Goal: Check status: Check status

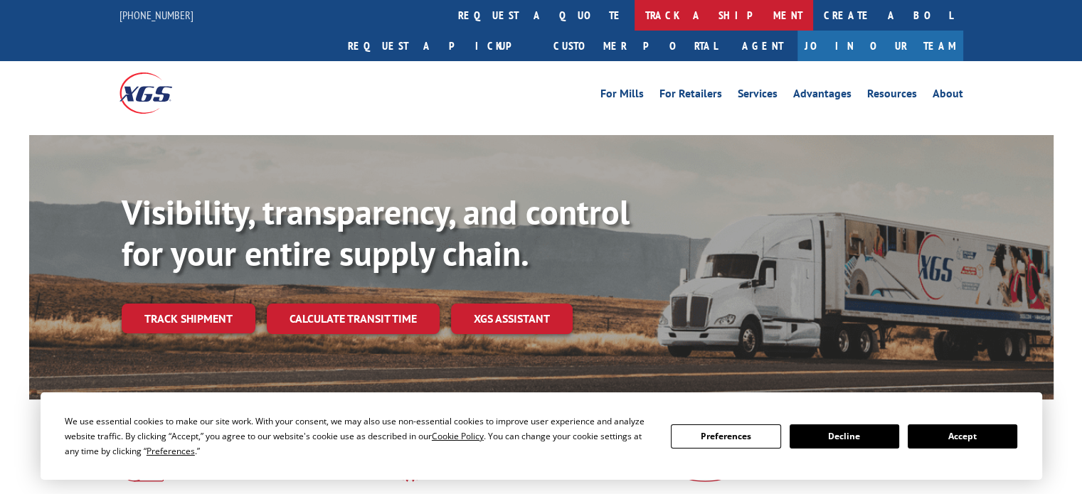
click at [634, 15] on link "track a shipment" at bounding box center [723, 15] width 178 height 31
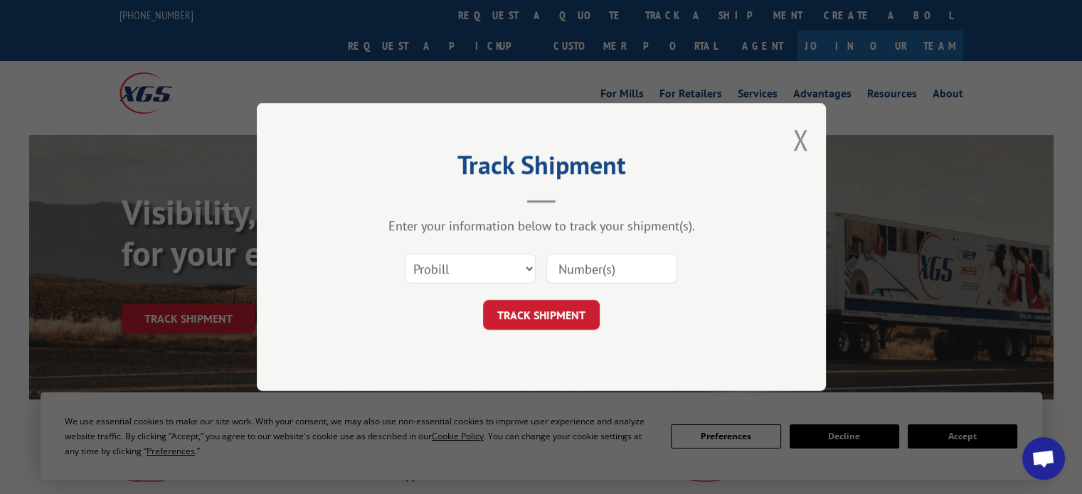
click at [609, 270] on input at bounding box center [611, 269] width 131 height 30
paste input "17587834"
type input "17587834"
click at [576, 323] on button "TRACK SHIPMENT" at bounding box center [541, 315] width 117 height 30
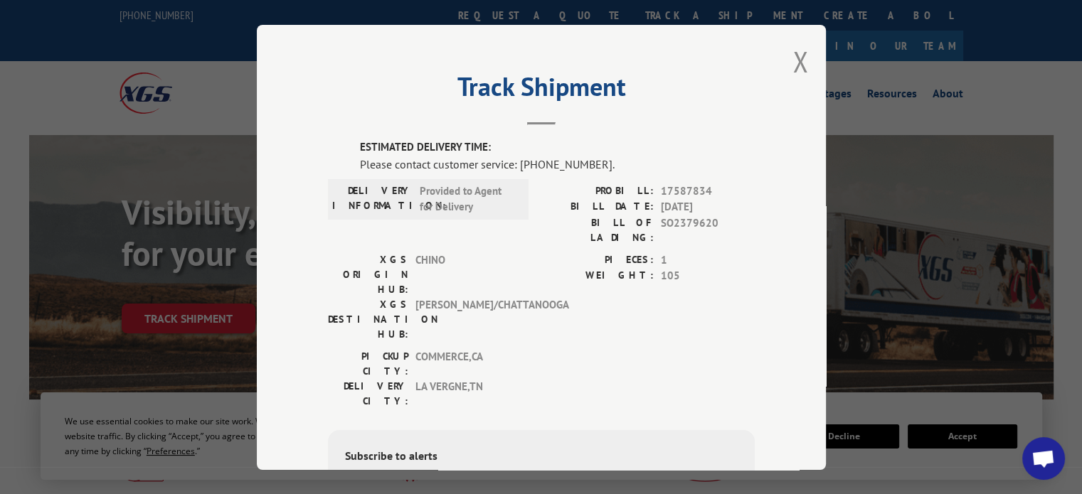
click at [802, 57] on div "Track Shipment ESTIMATED DELIVERY TIME: Please contact customer service: [PHONE…" at bounding box center [541, 247] width 569 height 445
click at [792, 61] on button "Close modal" at bounding box center [800, 62] width 16 height 38
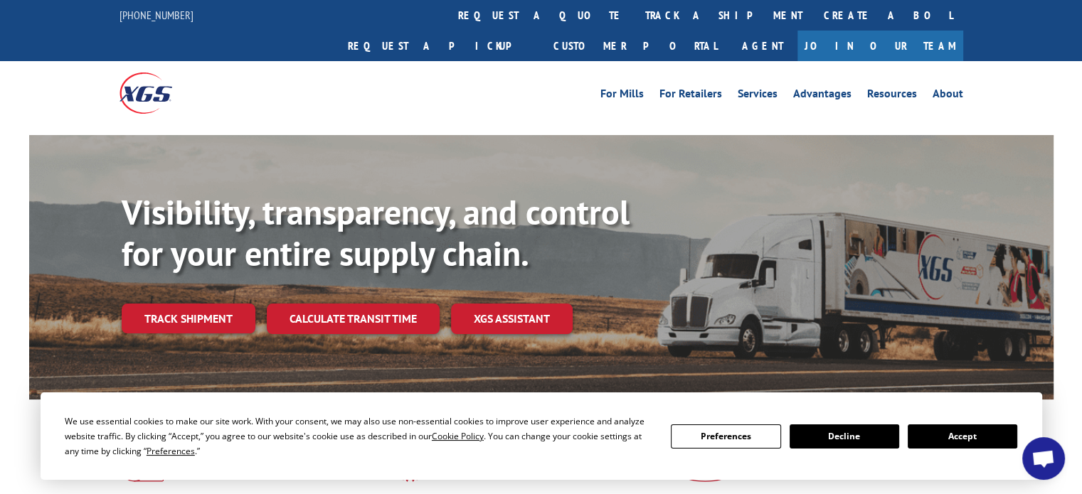
click at [634, 8] on link "track a shipment" at bounding box center [723, 15] width 178 height 31
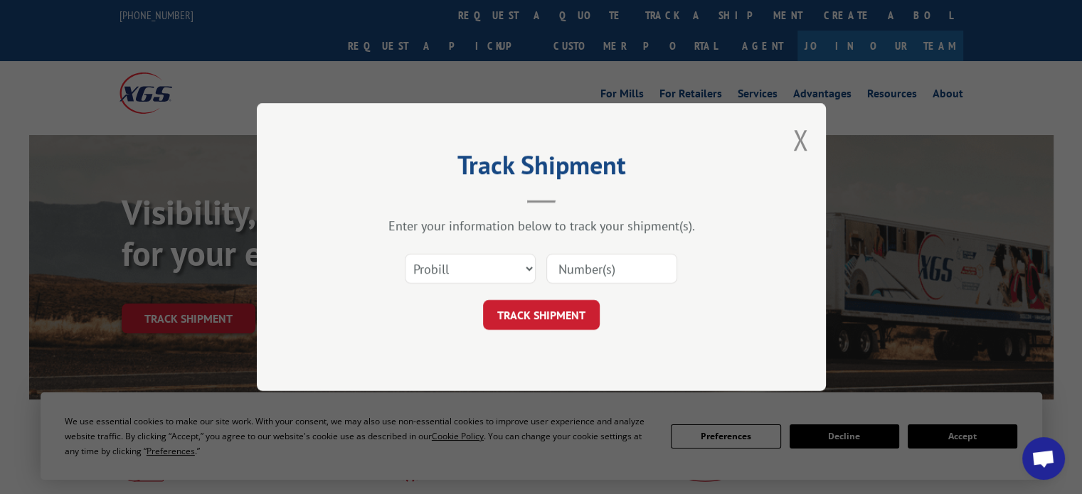
click at [606, 260] on input at bounding box center [611, 269] width 131 height 30
paste input "17133208"
type input "17133208"
click at [566, 302] on button "TRACK SHIPMENT" at bounding box center [541, 315] width 117 height 30
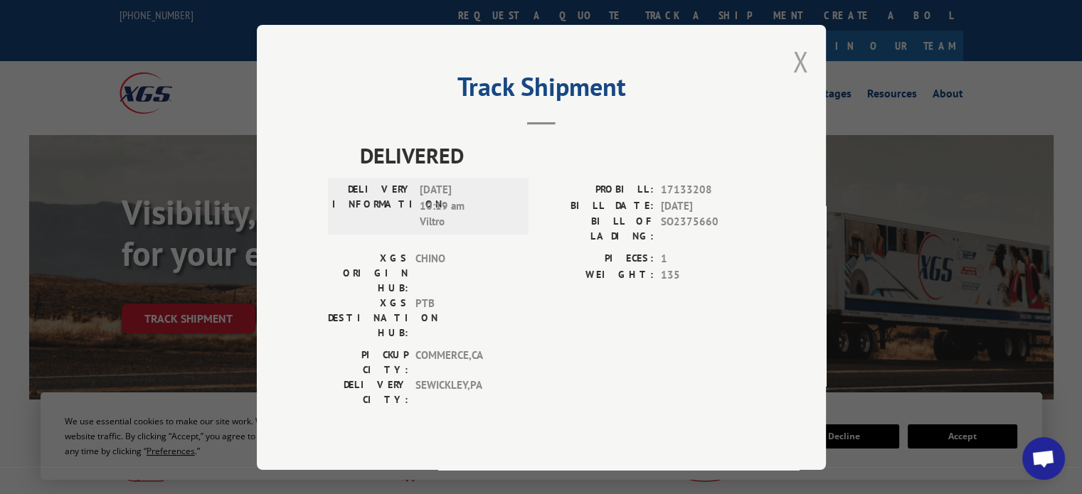
click at [794, 80] on button "Close modal" at bounding box center [800, 62] width 16 height 38
